Goal: Check status: Check status

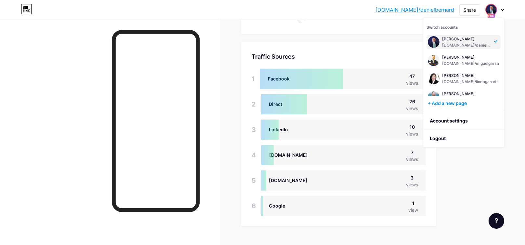
scroll to position [85, 0]
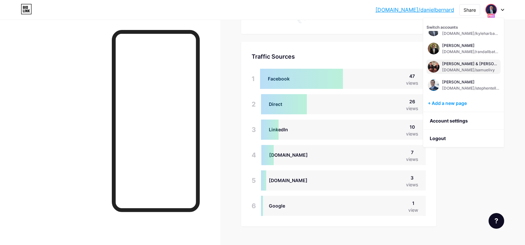
click at [453, 68] on div "[DOMAIN_NAME]/samuelivy" at bounding box center [470, 69] width 57 height 5
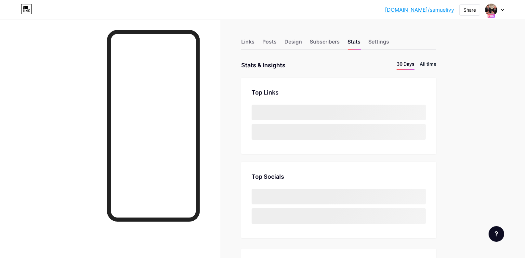
click at [436, 64] on li "All time" at bounding box center [428, 64] width 17 height 9
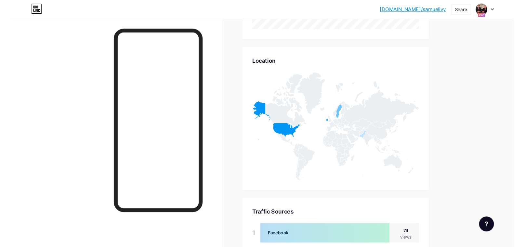
scroll to position [375, 0]
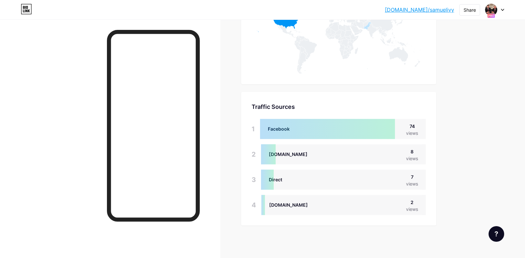
click at [502, 11] on div at bounding box center [495, 10] width 19 height 12
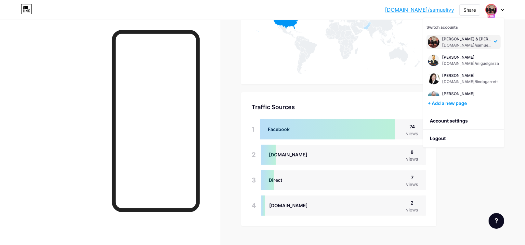
scroll to position [103, 0]
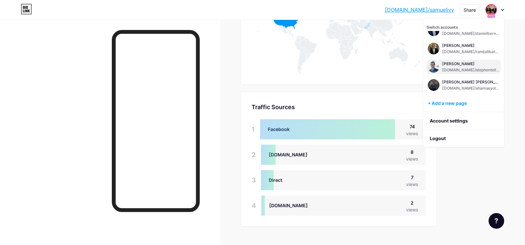
click at [476, 64] on div "[PERSON_NAME]" at bounding box center [470, 63] width 57 height 5
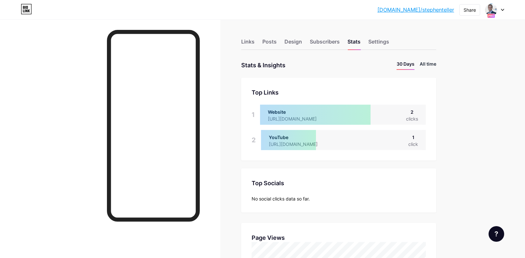
click at [433, 66] on li "All time" at bounding box center [428, 64] width 17 height 9
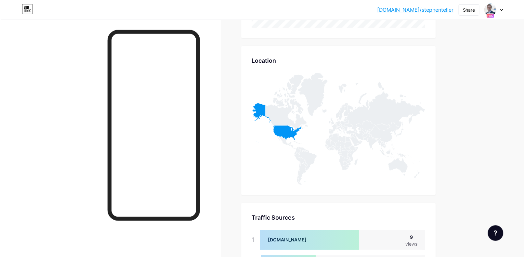
scroll to position [349, 0]
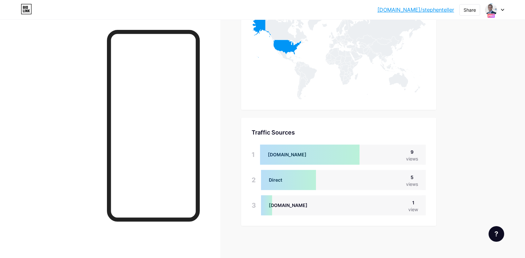
click at [501, 15] on div at bounding box center [495, 10] width 19 height 12
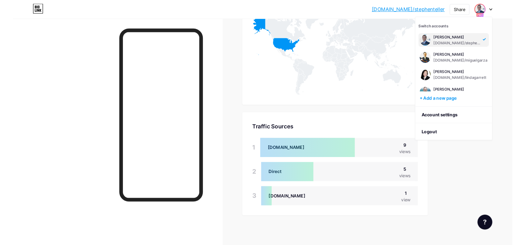
scroll to position [48, 0]
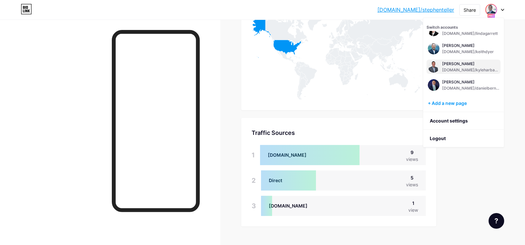
click at [448, 67] on div "[DOMAIN_NAME]/kyleharbaugh" at bounding box center [470, 69] width 57 height 5
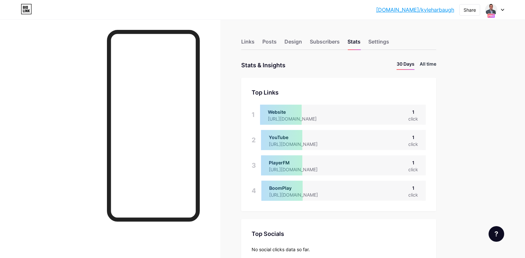
scroll to position [258, 525]
click at [432, 63] on li "All time" at bounding box center [428, 64] width 17 height 9
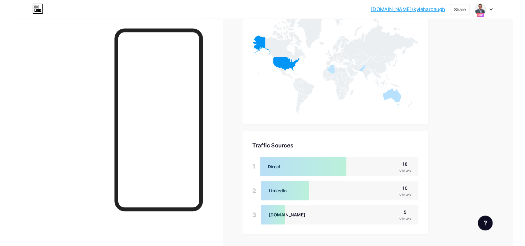
scroll to position [349, 0]
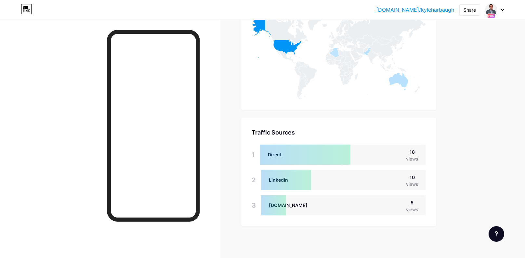
click at [503, 11] on div at bounding box center [495, 10] width 19 height 12
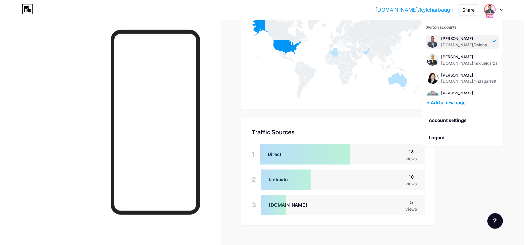
scroll to position [324977, 324696]
